Goal: Navigation & Orientation: Find specific page/section

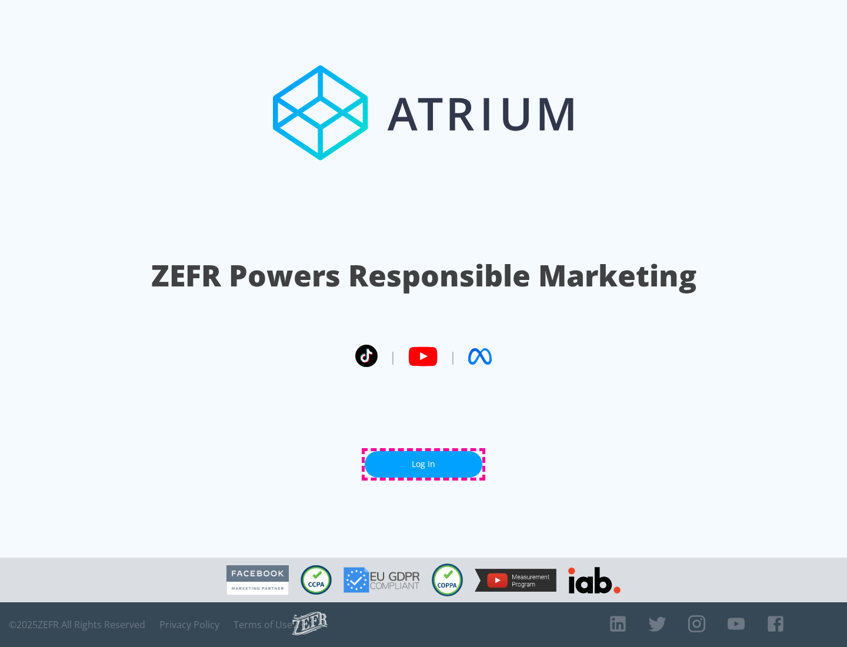
click at [424, 464] on link "Log In" at bounding box center [424, 464] width 118 height 26
